Goal: Task Accomplishment & Management: Use online tool/utility

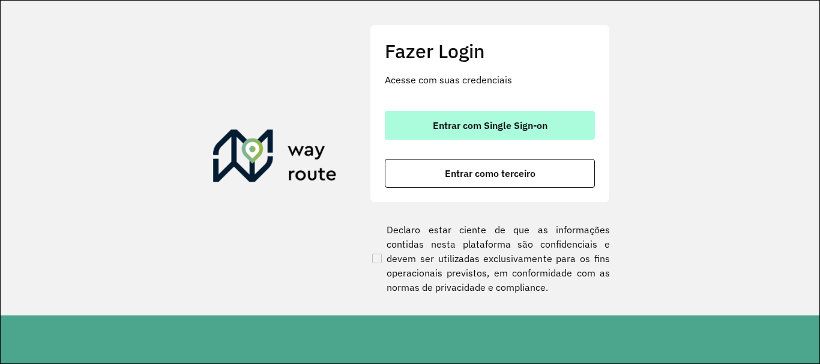
click at [578, 136] on button "Entrar com Single Sign-on" at bounding box center [490, 125] width 210 height 29
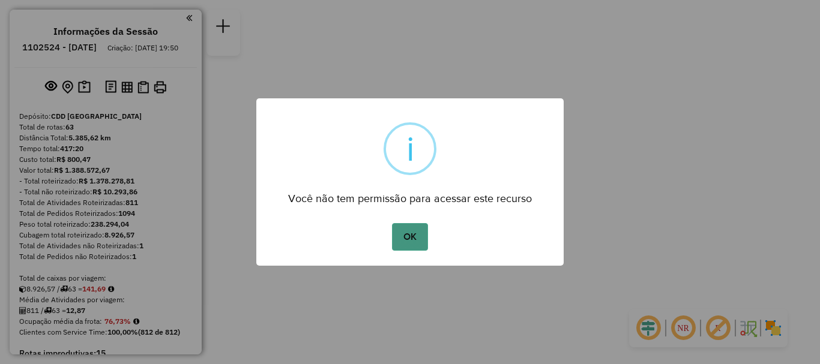
click at [413, 244] on button "OK" at bounding box center [409, 237] width 35 height 28
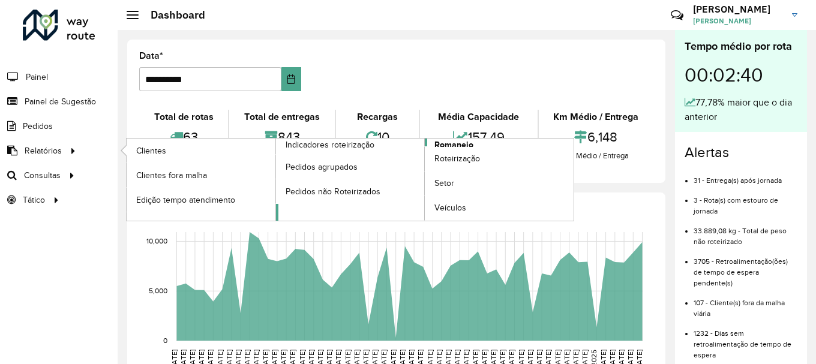
click at [464, 141] on span "Romaneio" at bounding box center [453, 145] width 39 height 13
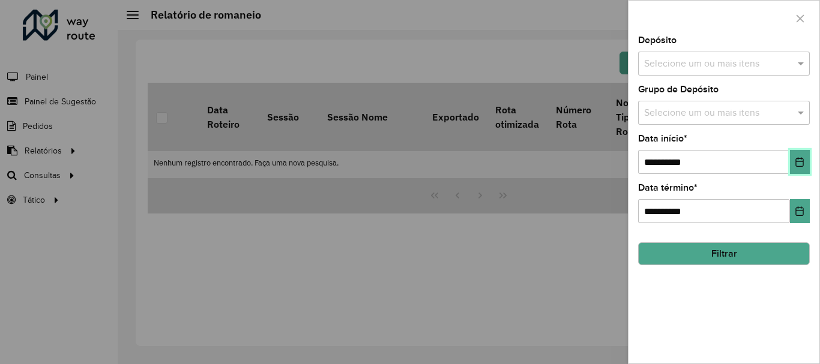
click at [805, 161] on button "Choose Date" at bounding box center [800, 162] width 20 height 24
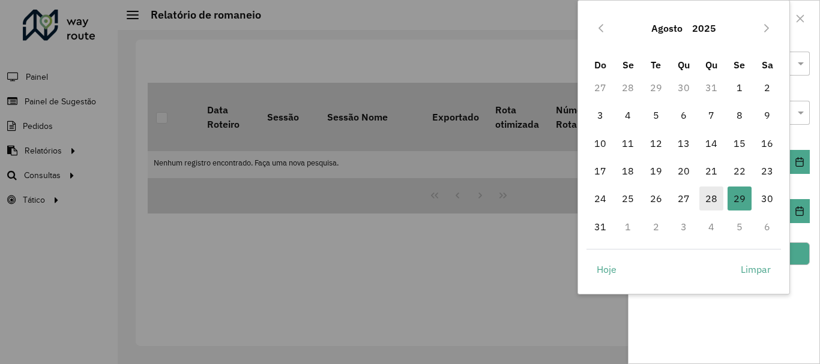
click at [712, 197] on span "28" at bounding box center [711, 199] width 24 height 24
type input "**********"
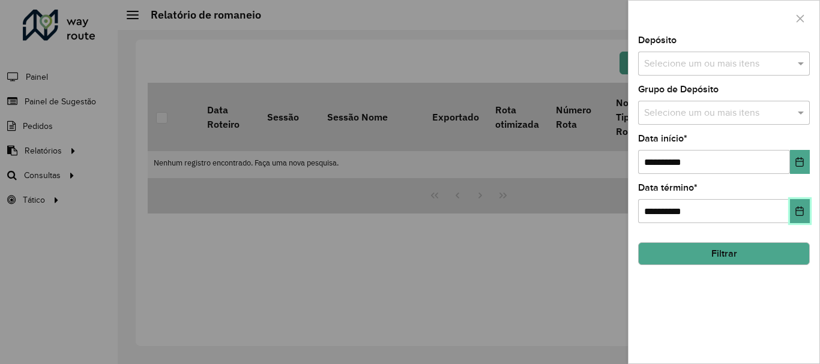
click at [794, 214] on button "Choose Date" at bounding box center [800, 211] width 20 height 24
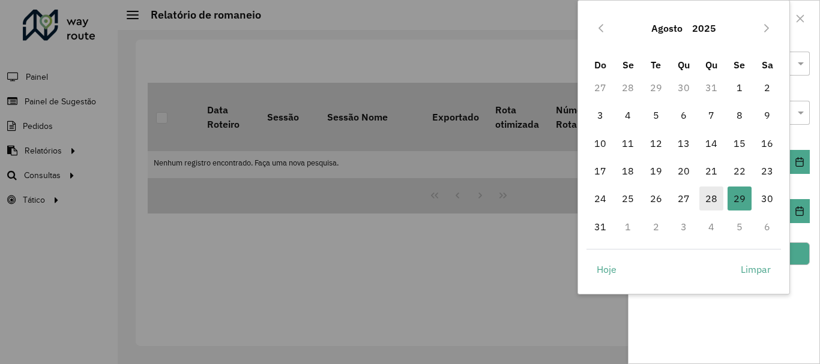
click at [716, 196] on span "28" at bounding box center [711, 199] width 24 height 24
type input "**********"
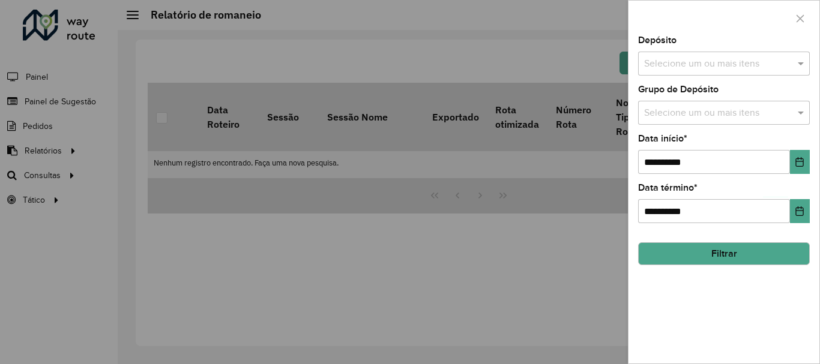
click at [745, 256] on button "Filtrar" at bounding box center [724, 253] width 172 height 23
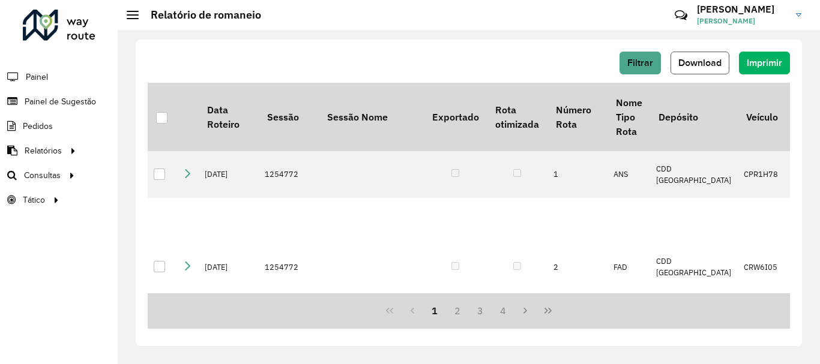
click at [691, 66] on span "Download" at bounding box center [699, 63] width 43 height 10
